Goal: Information Seeking & Learning: Learn about a topic

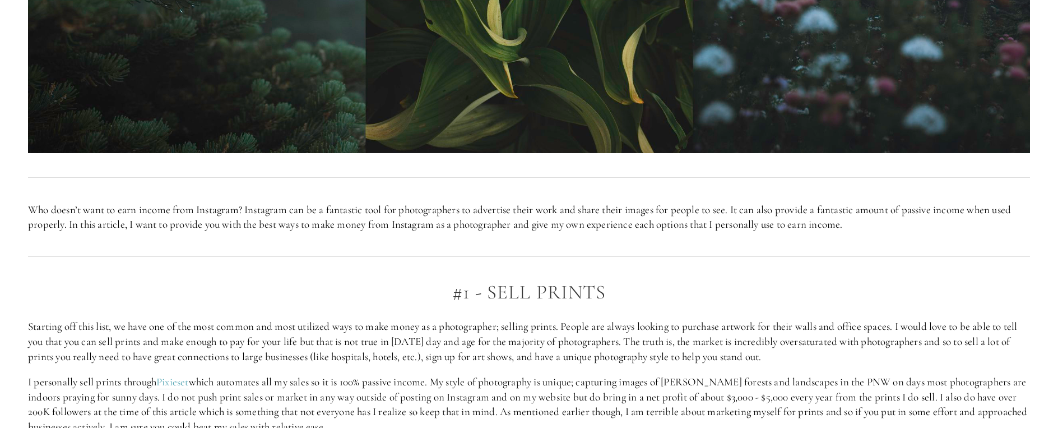
scroll to position [673, 0]
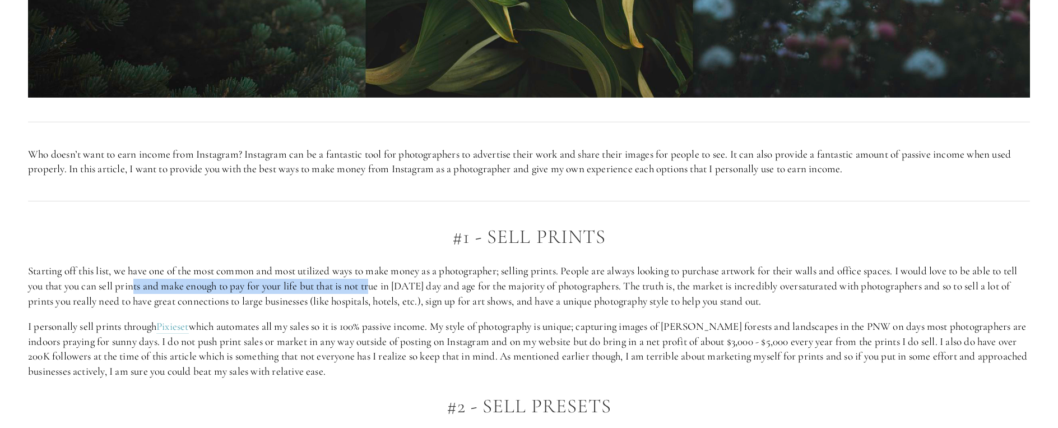
drag, startPoint x: 133, startPoint y: 281, endPoint x: 376, endPoint y: 290, distance: 242.9
click at [376, 290] on p "Starting off this list, we have one of the most common and most utilized ways t…" at bounding box center [529, 285] width 1002 height 45
drag, startPoint x: 376, startPoint y: 290, endPoint x: 368, endPoint y: 182, distance: 108.5
click at [376, 290] on p "Starting off this list, we have one of the most common and most utilized ways t…" at bounding box center [529, 285] width 1002 height 45
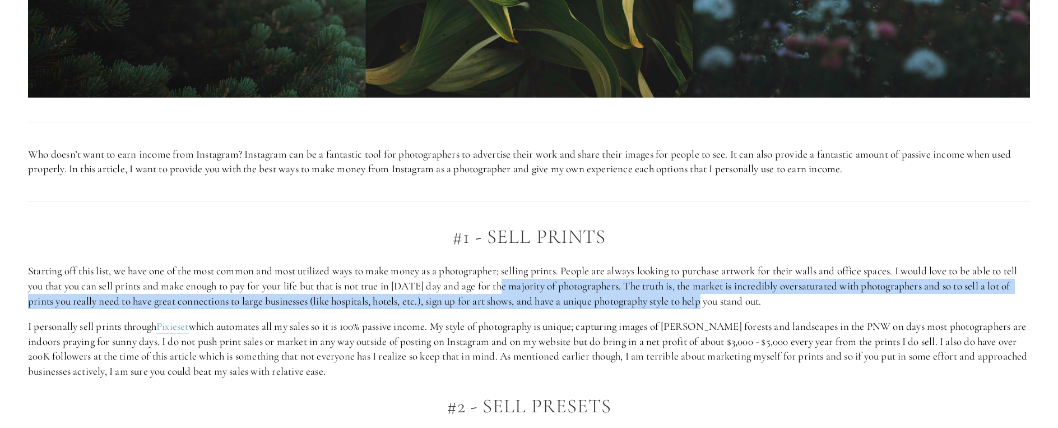
drag, startPoint x: 505, startPoint y: 288, endPoint x: 709, endPoint y: 294, distance: 204.1
click at [709, 294] on p "Starting off this list, we have one of the most common and most utilized ways t…" at bounding box center [529, 285] width 1002 height 45
drag, startPoint x: 709, startPoint y: 294, endPoint x: 653, endPoint y: 300, distance: 57.0
click at [653, 300] on p "Starting off this list, we have one of the most common and most utilized ways t…" at bounding box center [529, 285] width 1002 height 45
drag, startPoint x: 704, startPoint y: 289, endPoint x: 725, endPoint y: 306, distance: 26.7
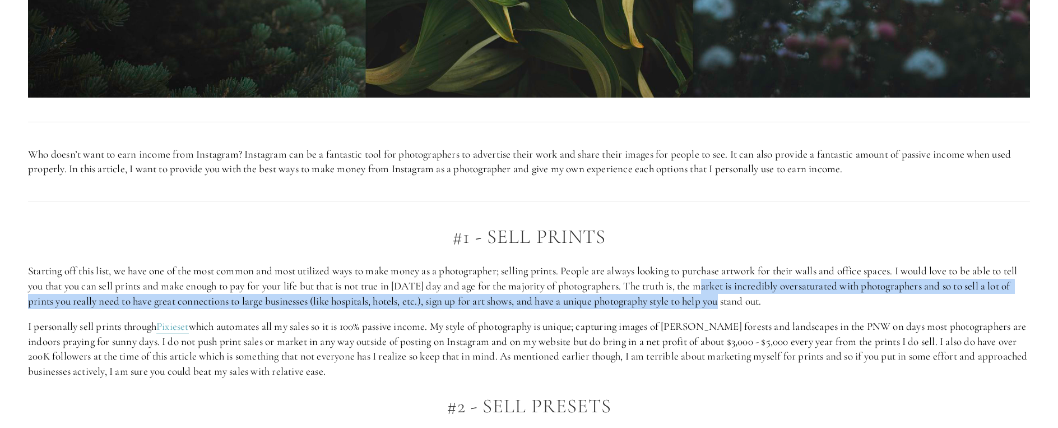
click at [725, 306] on p "Starting off this list, we have one of the most common and most utilized ways t…" at bounding box center [529, 285] width 1002 height 45
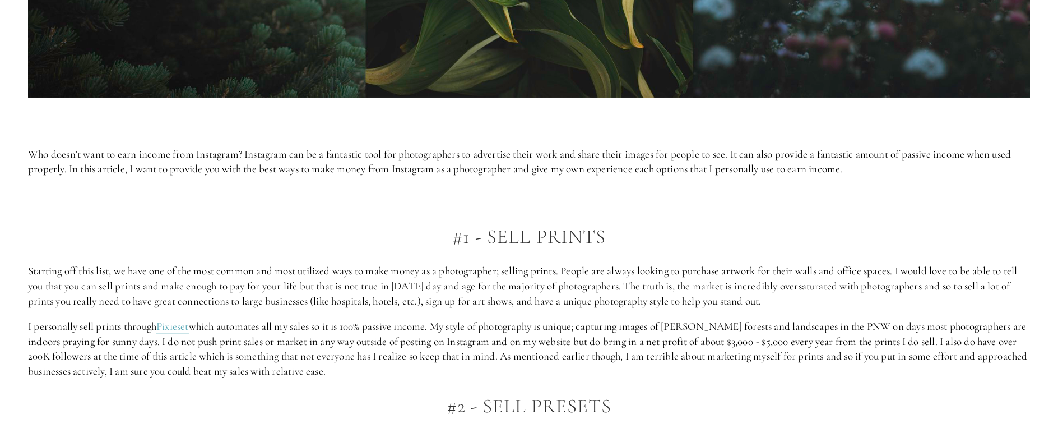
drag, startPoint x: 725, startPoint y: 306, endPoint x: 671, endPoint y: 311, distance: 54.1
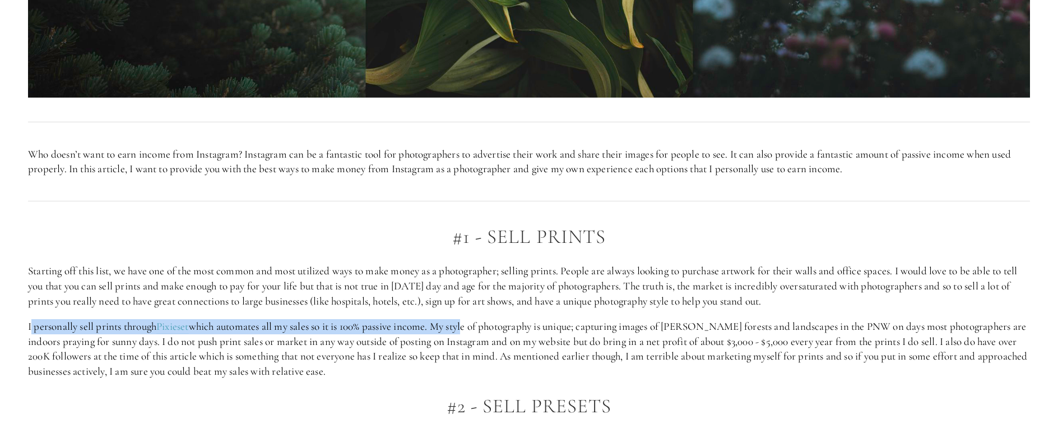
drag, startPoint x: 33, startPoint y: 324, endPoint x: 473, endPoint y: 330, distance: 440.1
click at [473, 330] on p "I personally sell prints through Pixieset which automates all my sales so it is…" at bounding box center [529, 348] width 1002 height 59
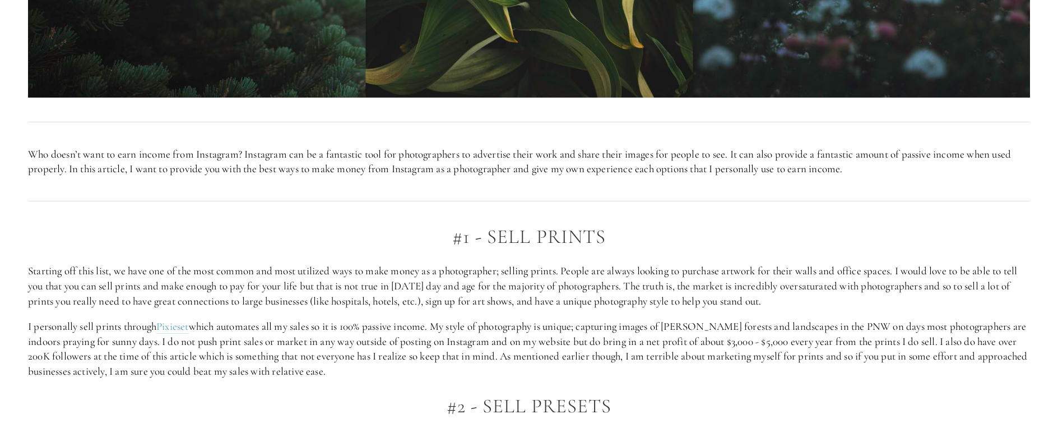
drag, startPoint x: 473, startPoint y: 330, endPoint x: 389, endPoint y: 335, distance: 83.7
click at [389, 335] on p "I personally sell prints through Pixieset which automates all my sales so it is…" at bounding box center [529, 348] width 1002 height 59
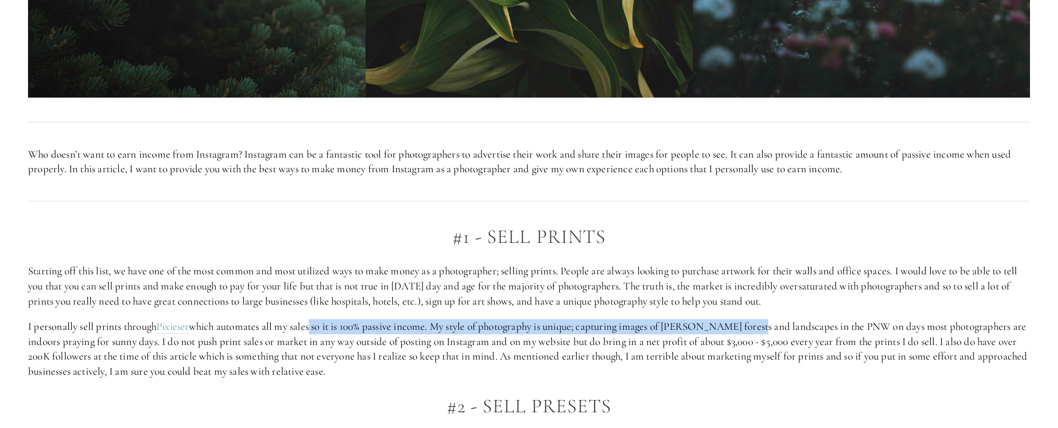
drag, startPoint x: 316, startPoint y: 327, endPoint x: 762, endPoint y: 331, distance: 446.3
click at [762, 331] on p "I personally sell prints through Pixieset which automates all my sales so it is…" at bounding box center [529, 348] width 1002 height 59
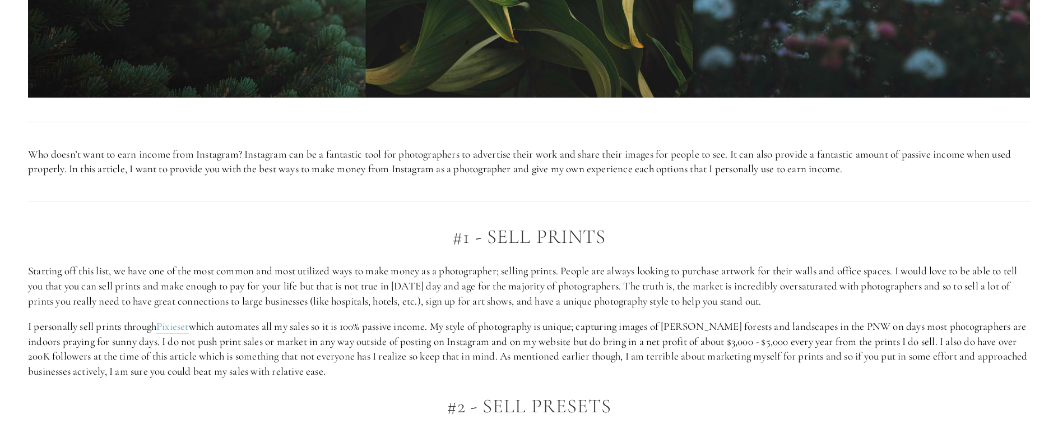
drag, startPoint x: 762, startPoint y: 331, endPoint x: 829, endPoint y: 341, distance: 67.5
click at [829, 341] on p "I personally sell prints through Pixieset which automates all my sales so it is…" at bounding box center [529, 348] width 1002 height 59
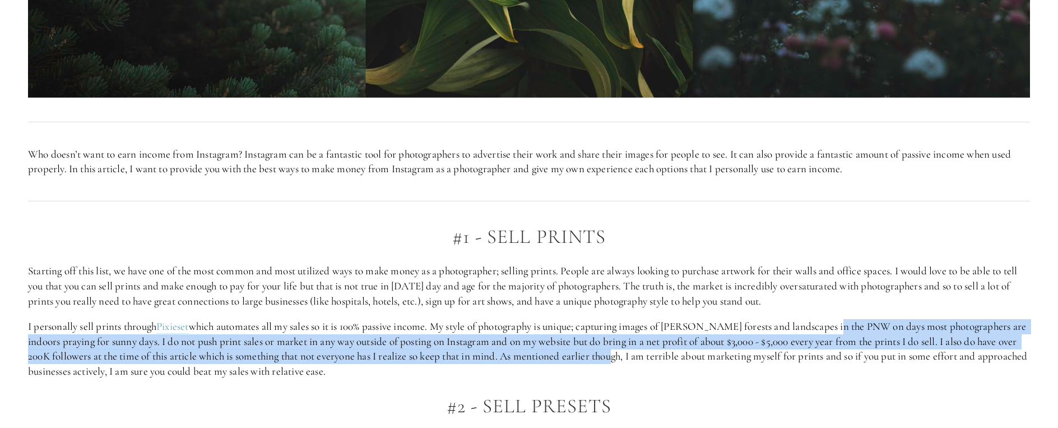
drag, startPoint x: 838, startPoint y: 328, endPoint x: 622, endPoint y: 353, distance: 217.3
click at [622, 353] on p "I personally sell prints through Pixieset which automates all my sales so it is…" at bounding box center [529, 348] width 1002 height 59
drag, startPoint x: 622, startPoint y: 353, endPoint x: 578, endPoint y: 350, distance: 43.8
click at [578, 350] on p "I personally sell prints through Pixieset which automates all my sales so it is…" at bounding box center [529, 348] width 1002 height 59
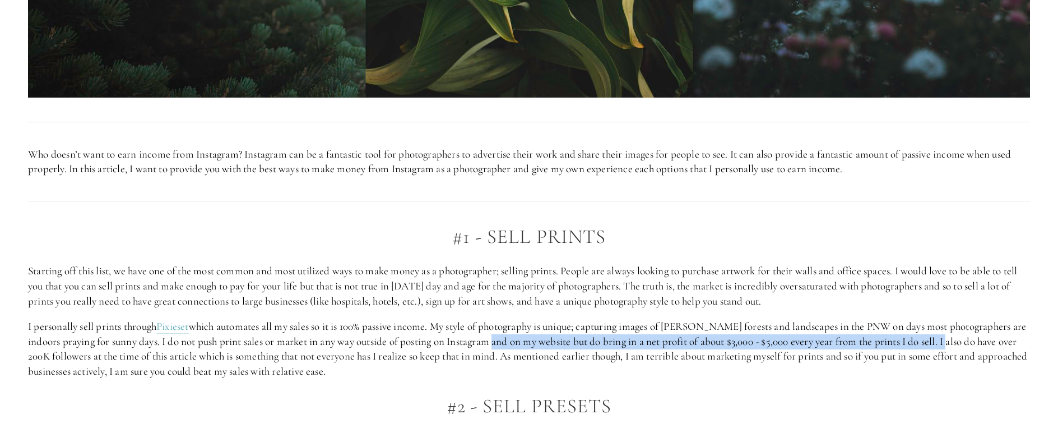
drag, startPoint x: 499, startPoint y: 345, endPoint x: 955, endPoint y: 348, distance: 455.8
click at [955, 348] on p "I personally sell prints through Pixieset which automates all my sales so it is…" at bounding box center [529, 348] width 1002 height 59
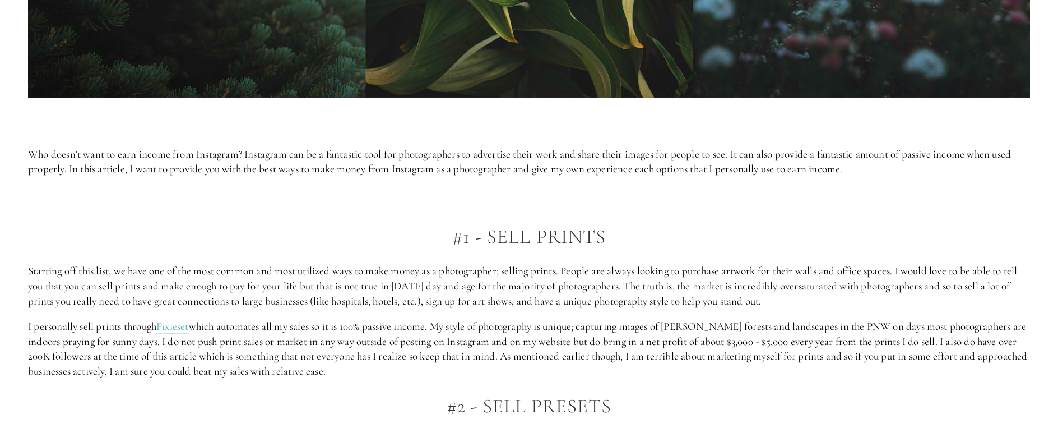
drag, startPoint x: 955, startPoint y: 348, endPoint x: 932, endPoint y: 349, distance: 23.0
click at [932, 349] on p "I personally sell prints through Pixieset which automates all my sales so it is…" at bounding box center [529, 348] width 1002 height 59
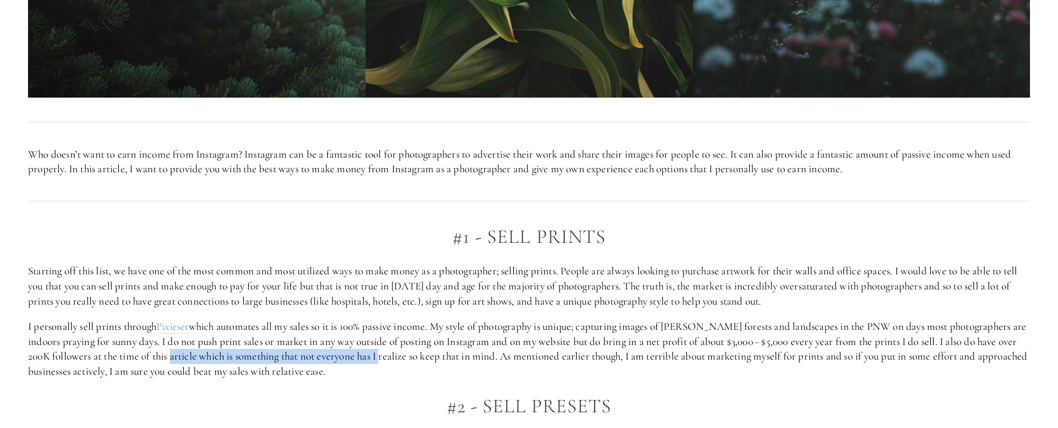
drag, startPoint x: 297, startPoint y: 355, endPoint x: 389, endPoint y: 354, distance: 91.9
click at [389, 354] on p "I personally sell prints through Pixieset which automates all my sales so it is…" at bounding box center [529, 348] width 1002 height 59
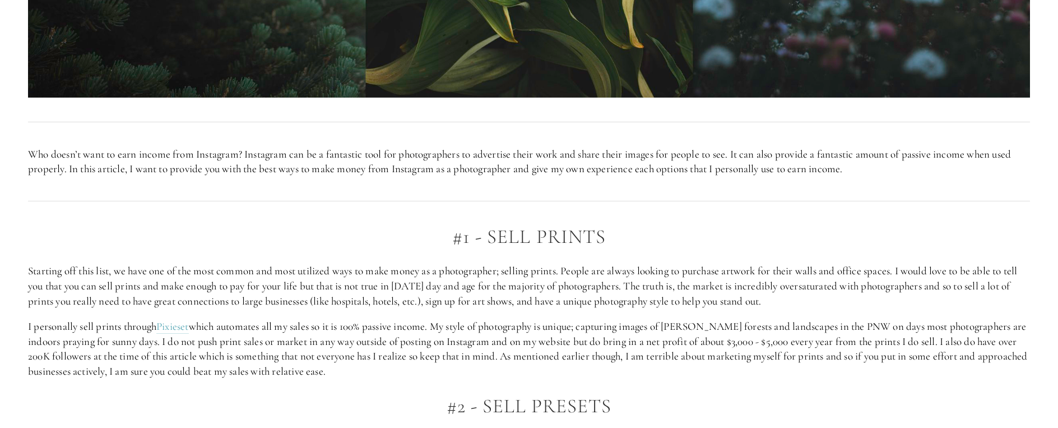
drag, startPoint x: 389, startPoint y: 354, endPoint x: 483, endPoint y: 351, distance: 93.7
click at [478, 351] on p "I personally sell prints through Pixieset which automates all my sales so it is…" at bounding box center [529, 348] width 1002 height 59
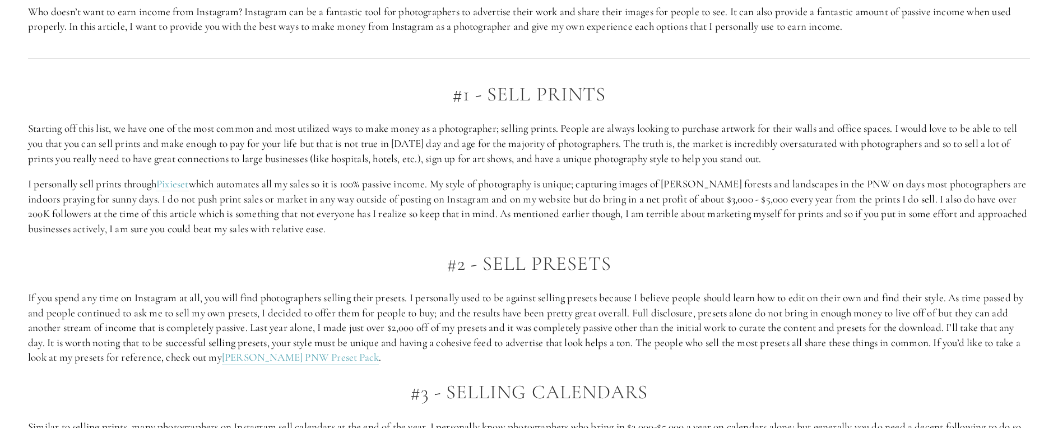
scroll to position [841, 0]
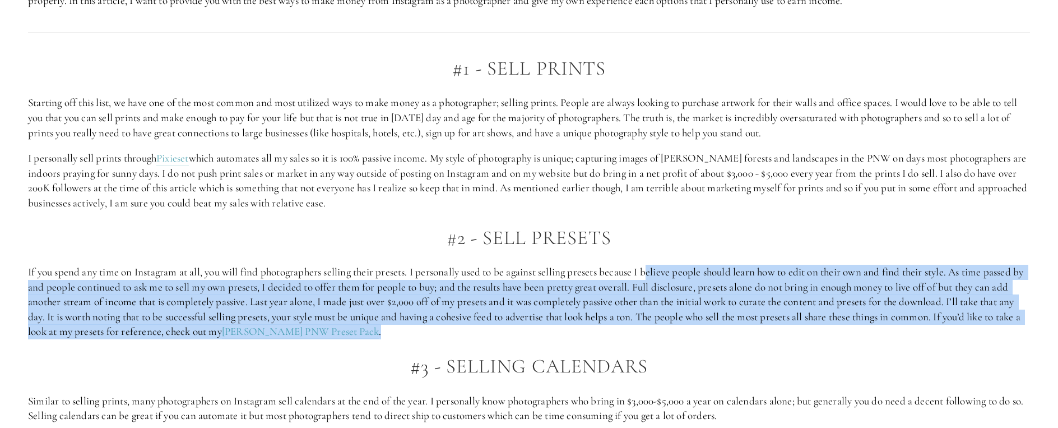
drag, startPoint x: 656, startPoint y: 271, endPoint x: 729, endPoint y: 326, distance: 91.4
click at [729, 326] on p "If you spend any time on Instagram at all, you will find photographers selling …" at bounding box center [529, 302] width 1002 height 75
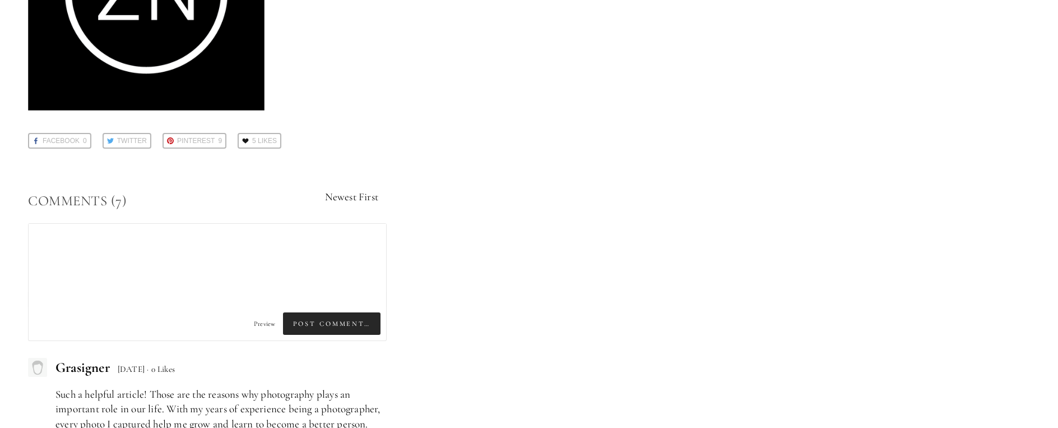
scroll to position [2691, 0]
